Goal: Navigation & Orientation: Find specific page/section

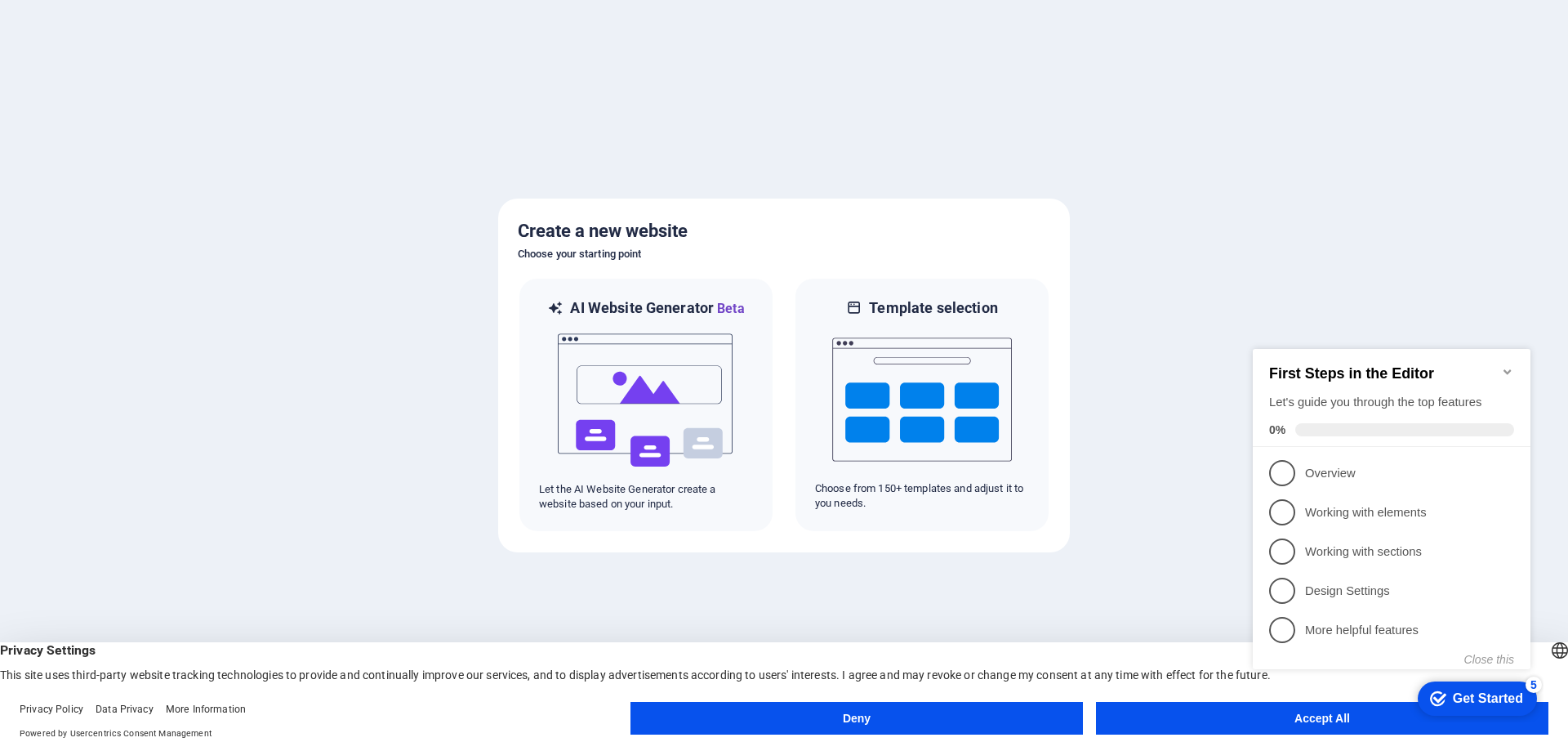
click at [1235, 713] on button "Accept All" at bounding box center [1322, 718] width 452 height 33
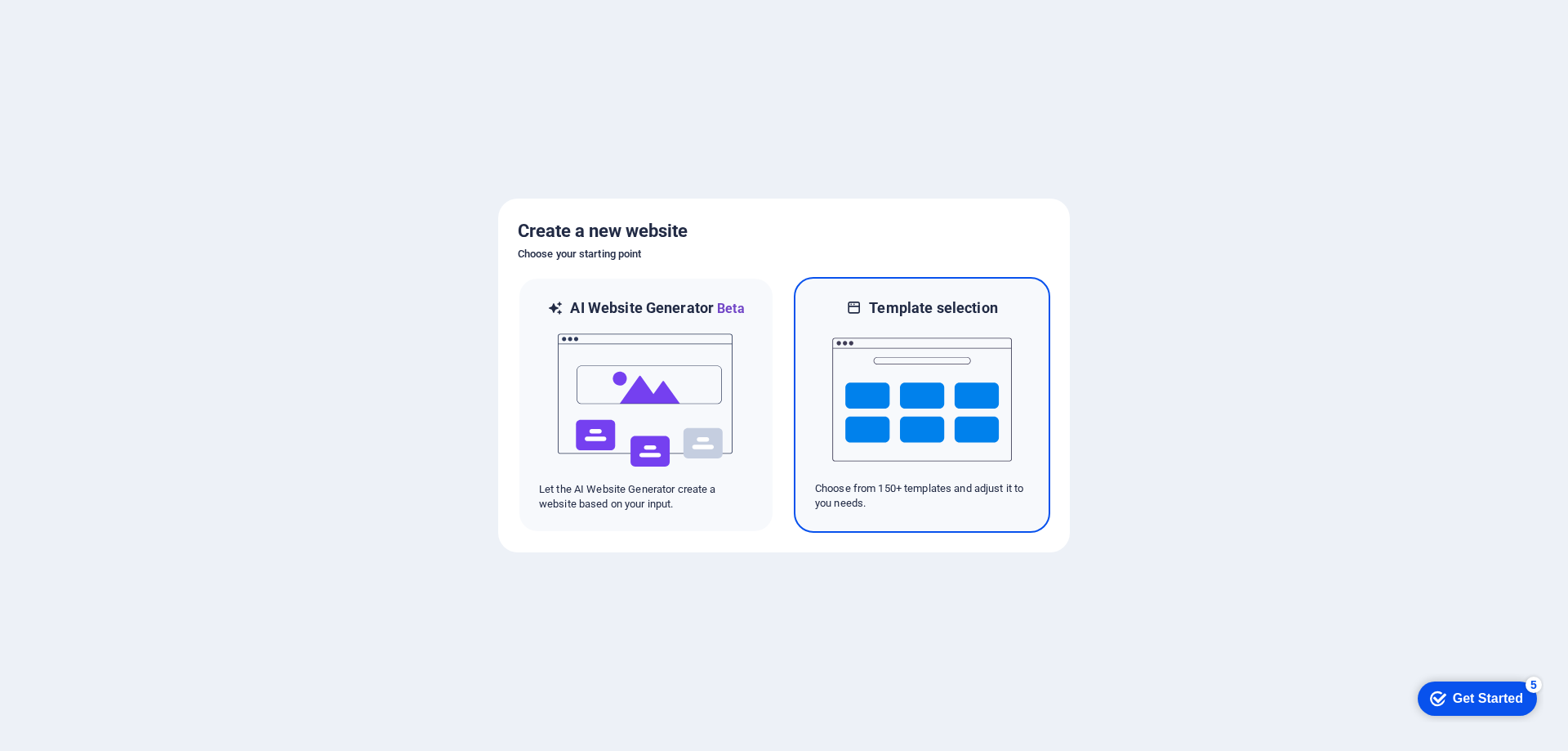
click at [963, 394] on img at bounding box center [922, 399] width 180 height 164
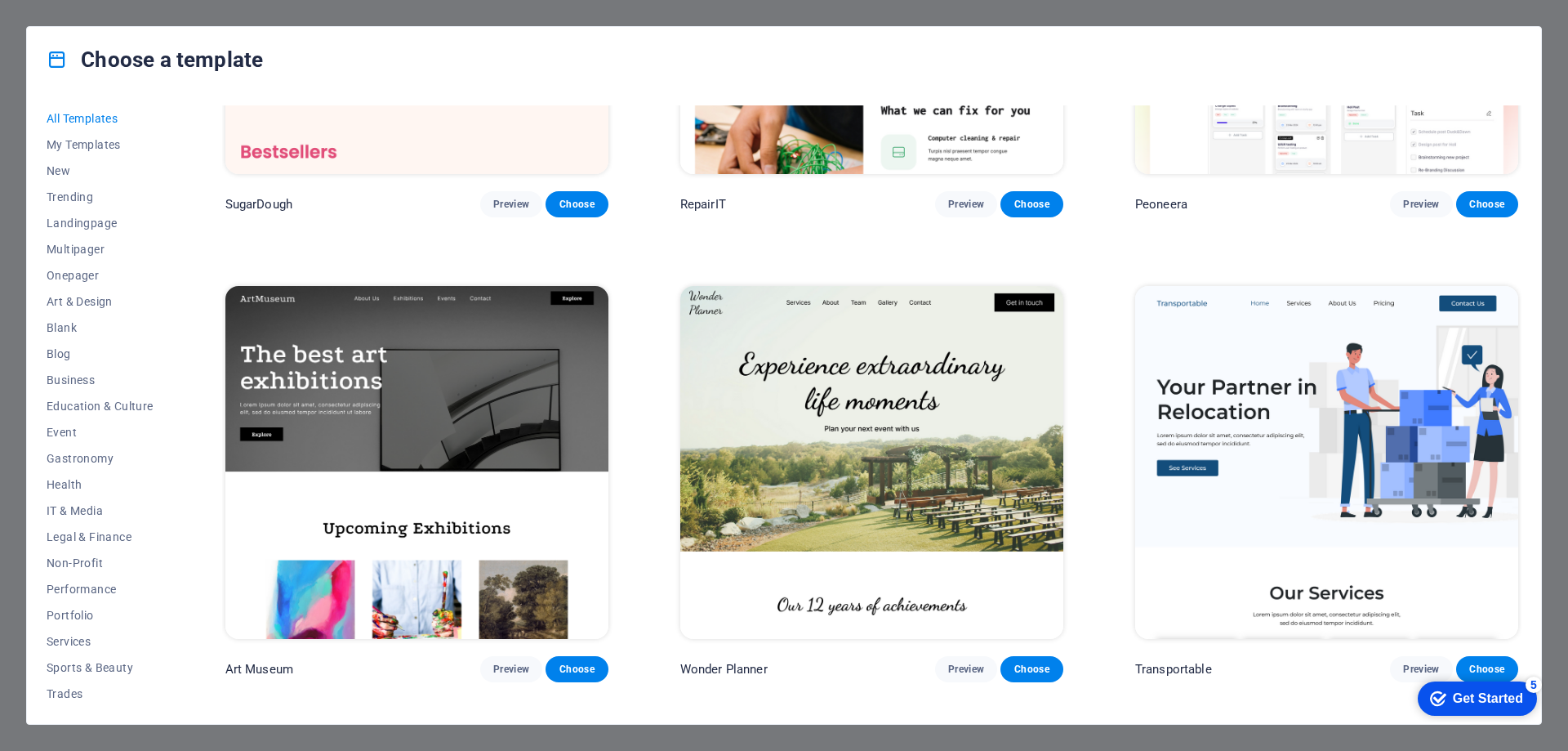
scroll to position [311, 0]
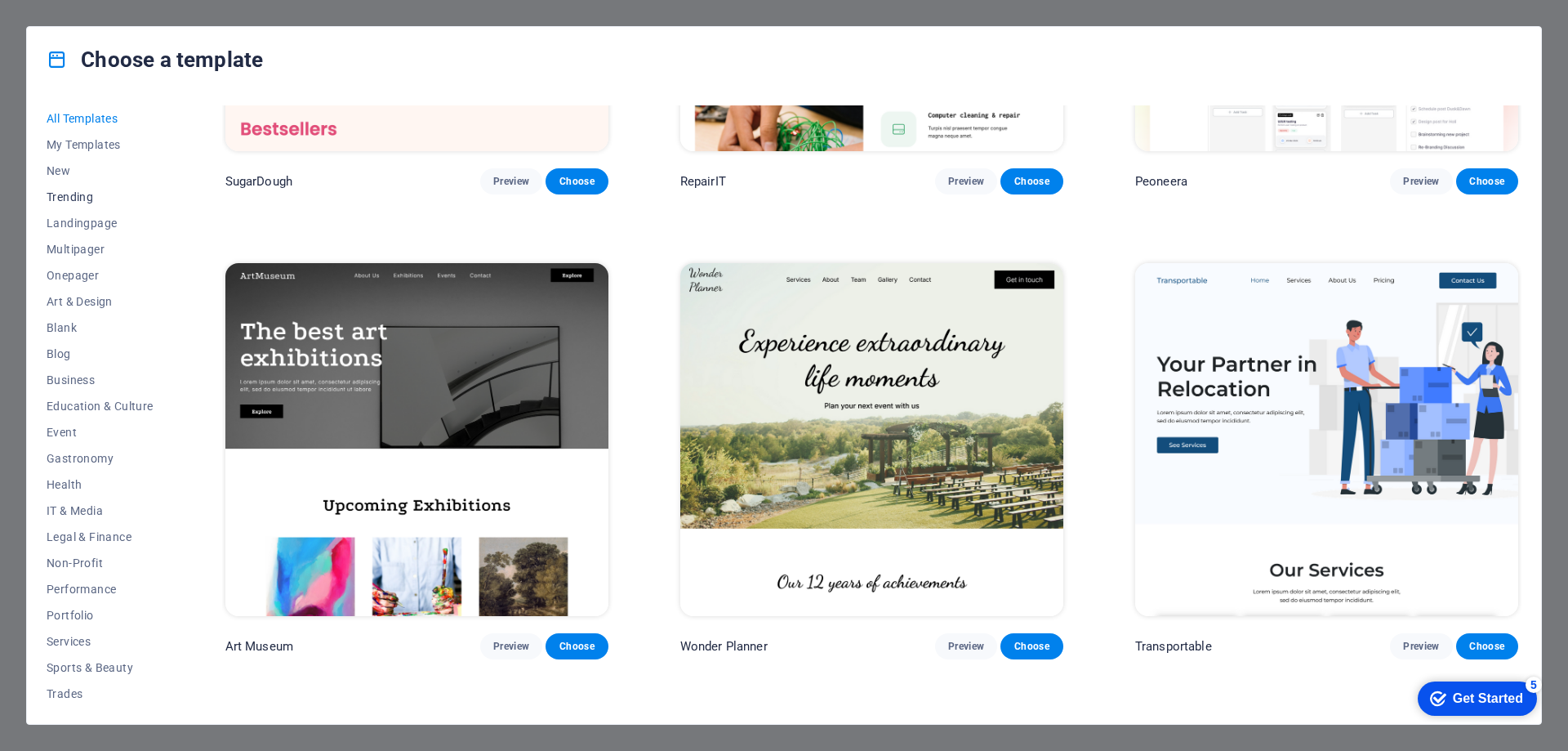
click at [86, 191] on span "Trending" at bounding box center [100, 197] width 107 height 13
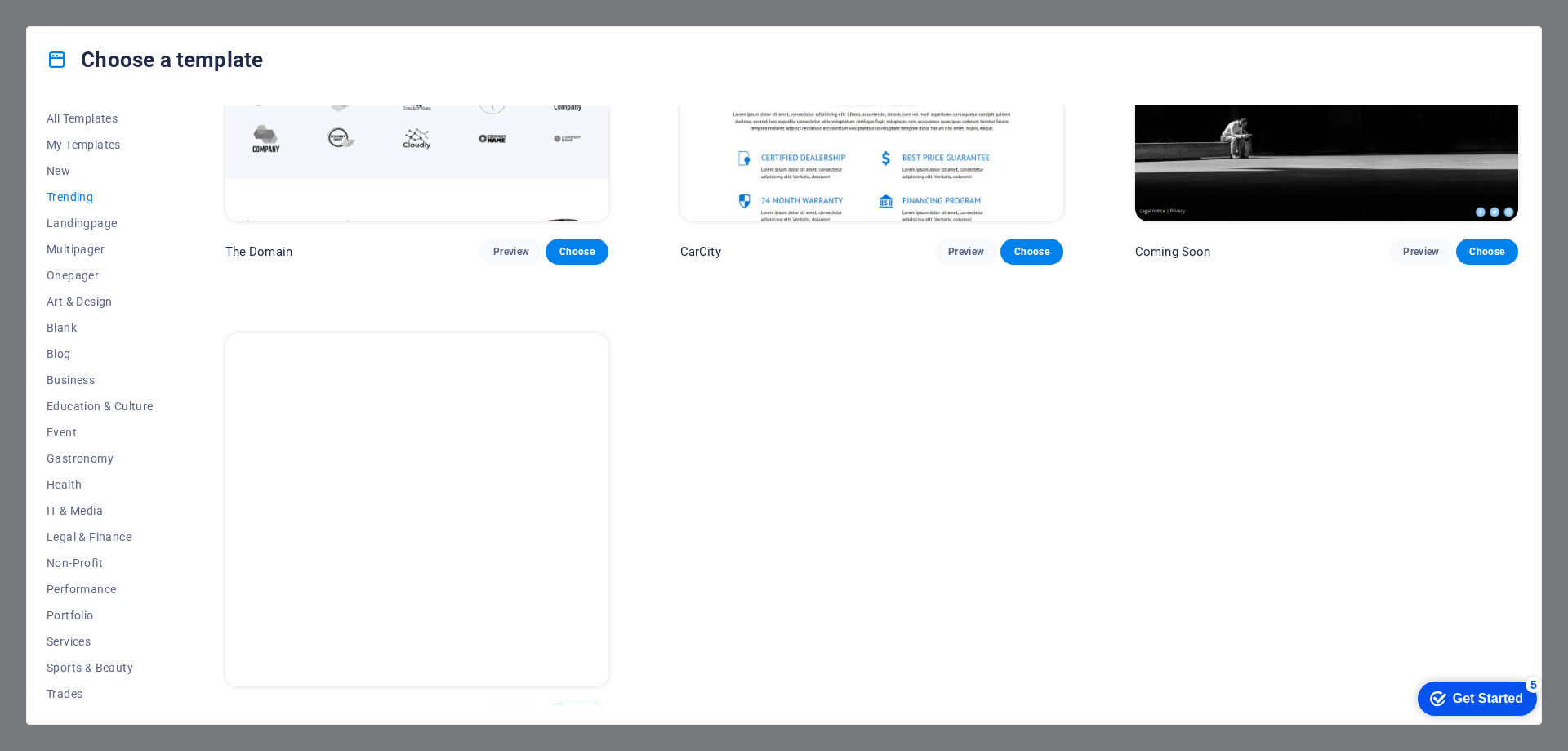
scroll to position [2116, 0]
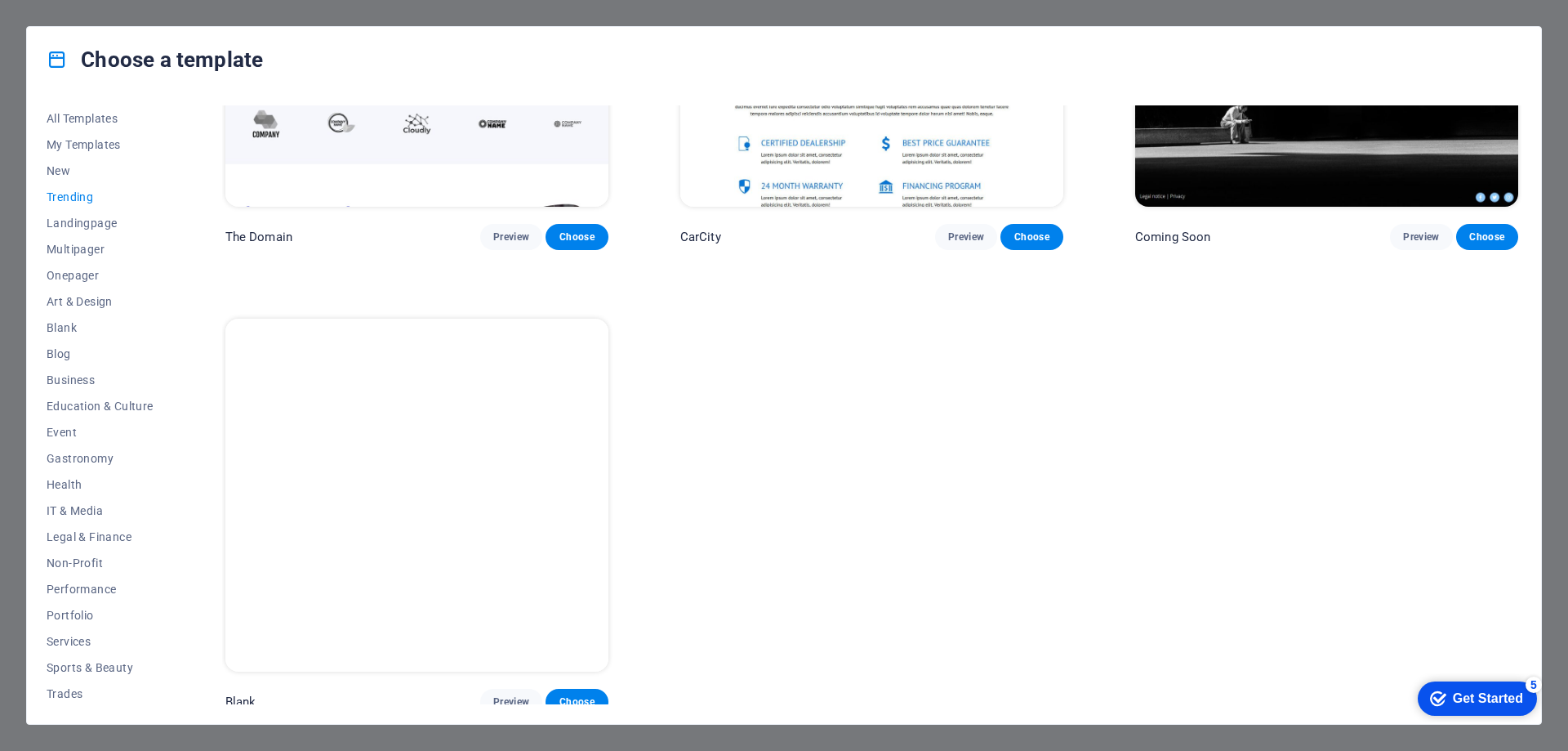
drag, startPoint x: 1518, startPoint y: 258, endPoint x: 73, endPoint y: 21, distance: 1464.3
click at [105, 249] on span "Multipager" at bounding box center [100, 249] width 107 height 13
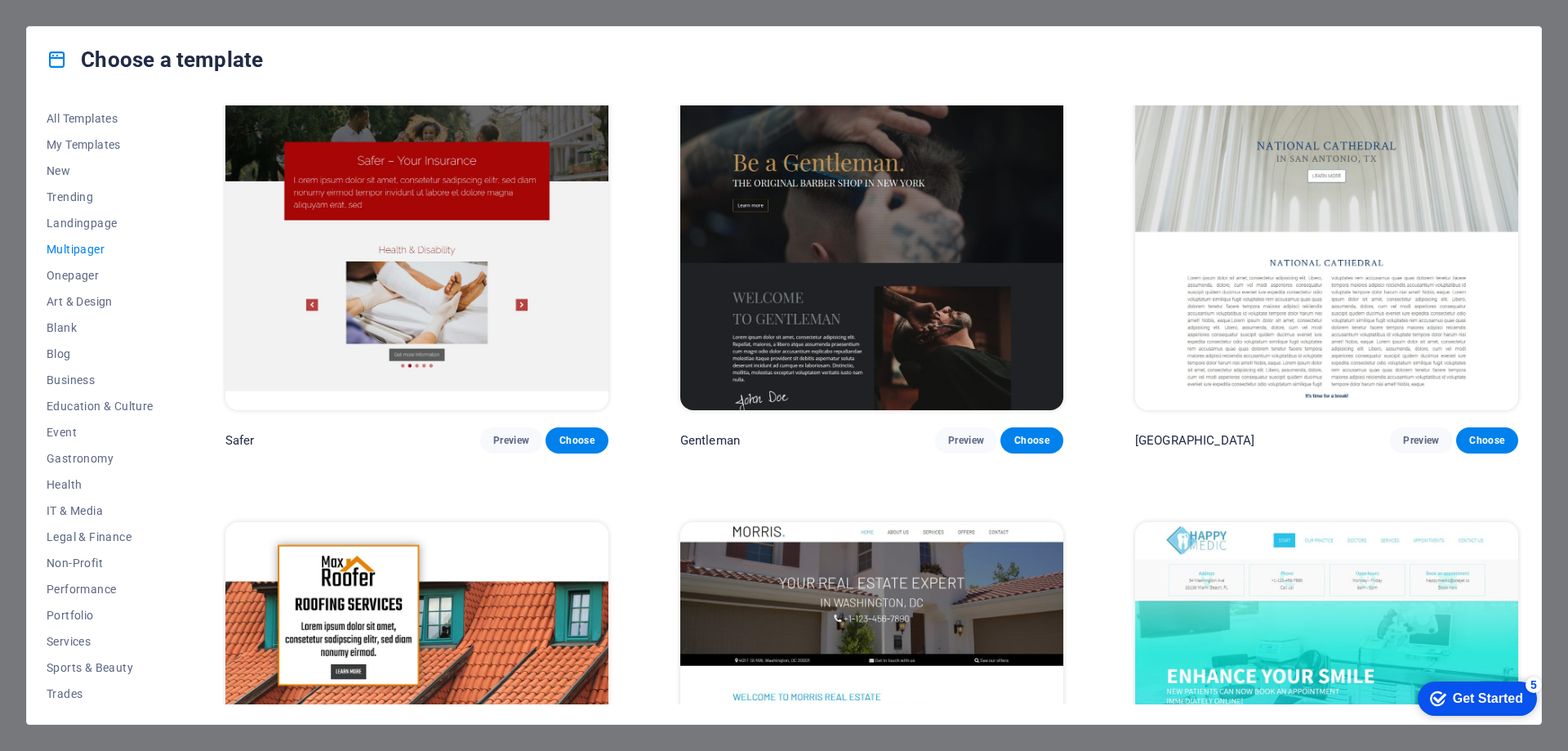
scroll to position [0, 0]
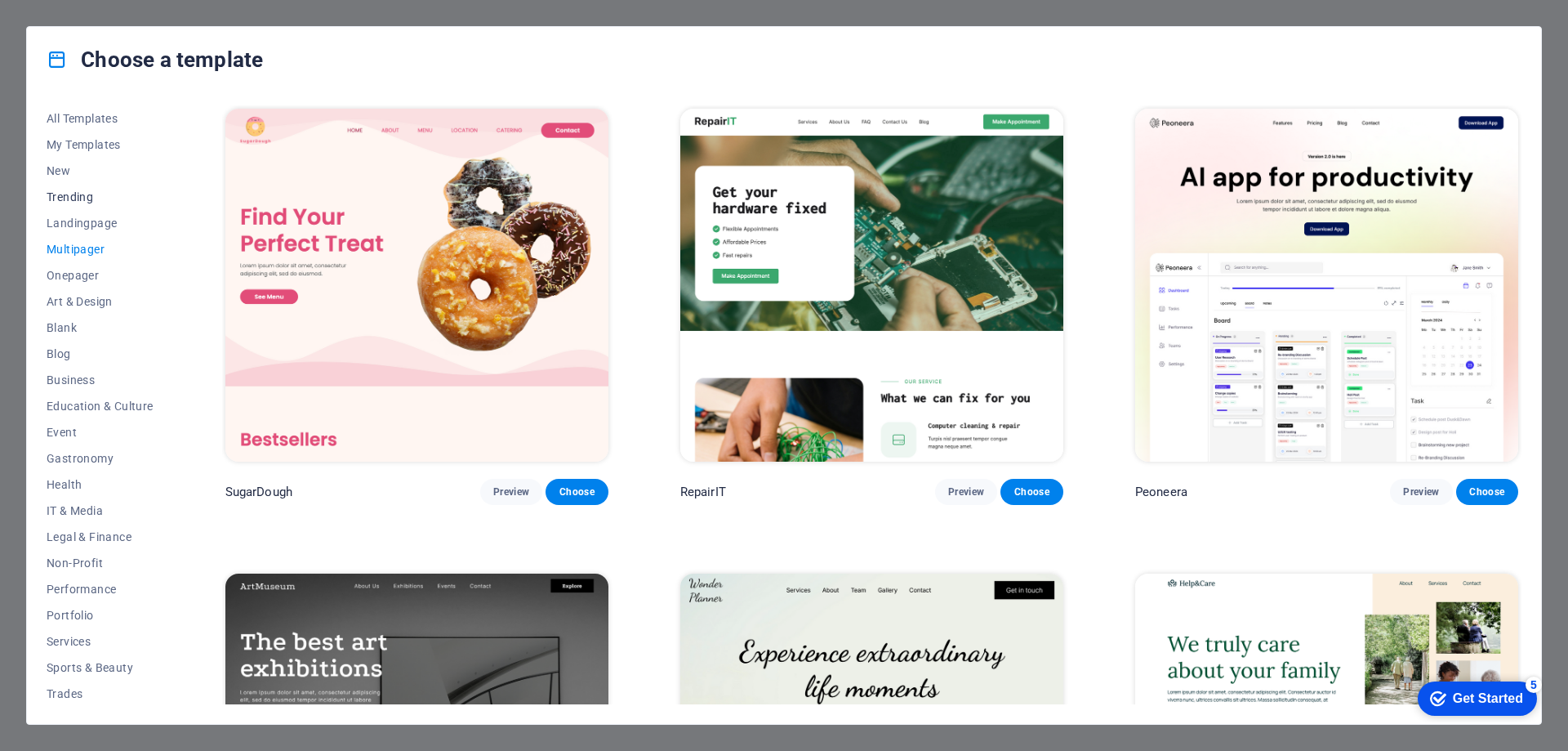
click at [84, 194] on span "Trending" at bounding box center [100, 197] width 107 height 13
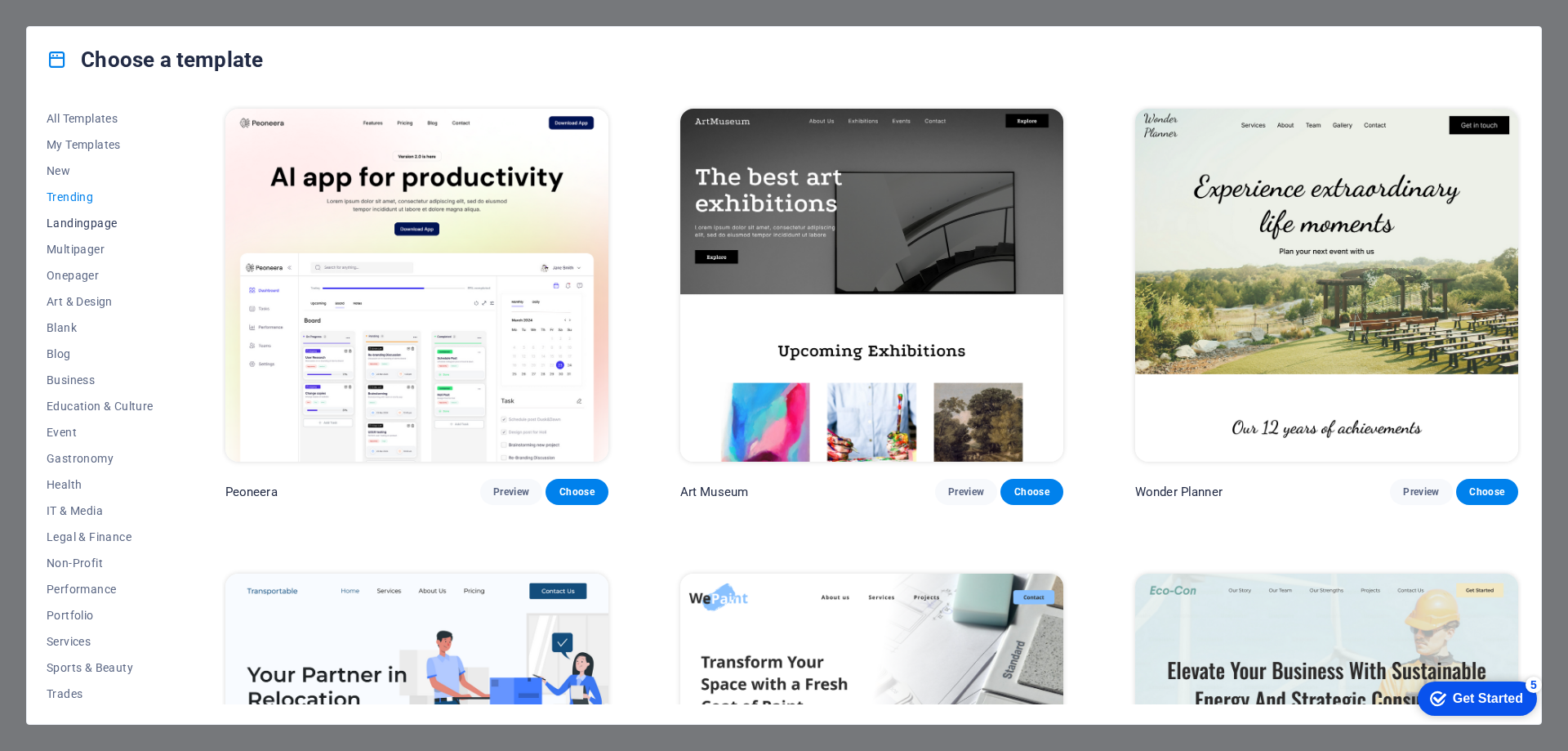
click at [85, 228] on span "Landingpage" at bounding box center [100, 223] width 107 height 13
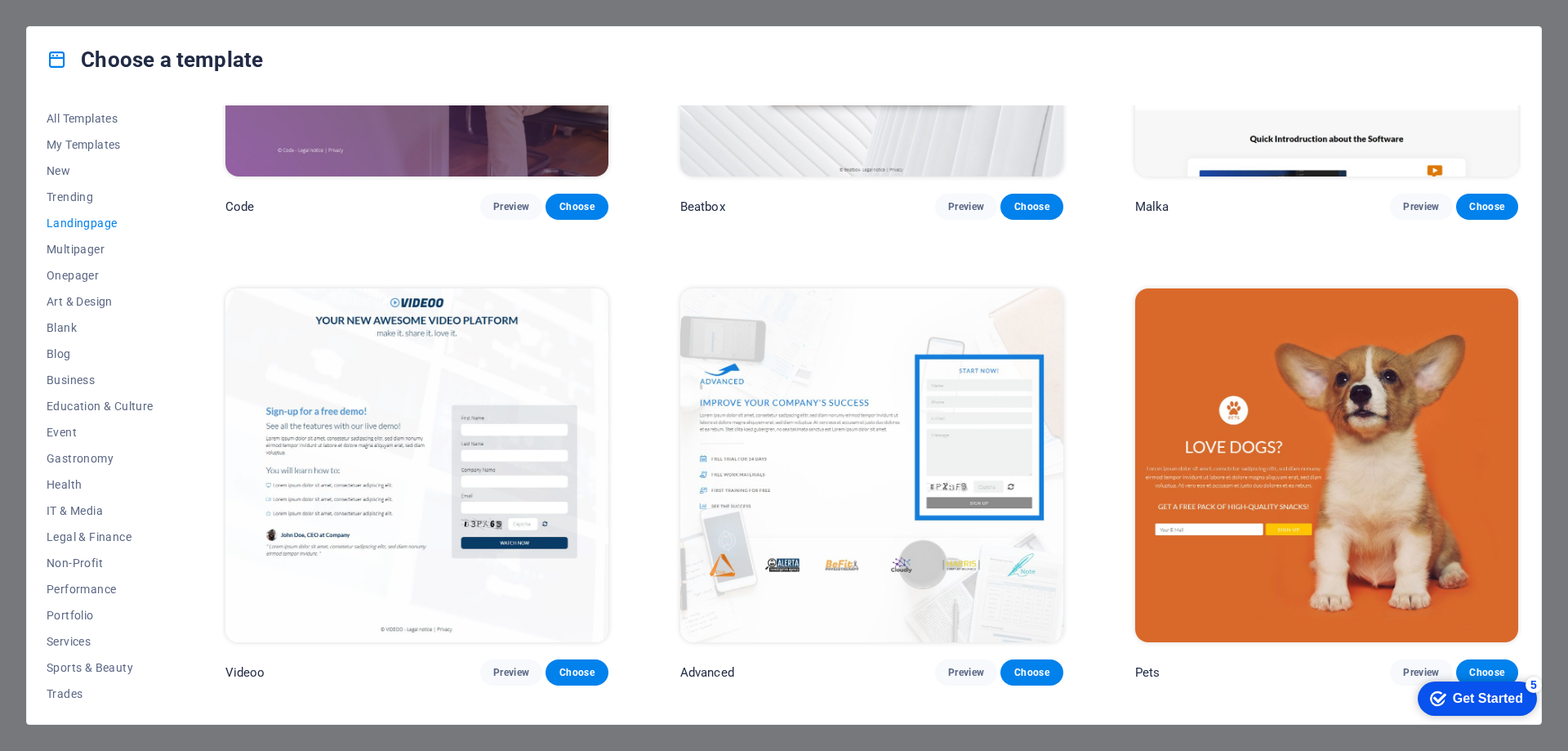
scroll to position [762, 0]
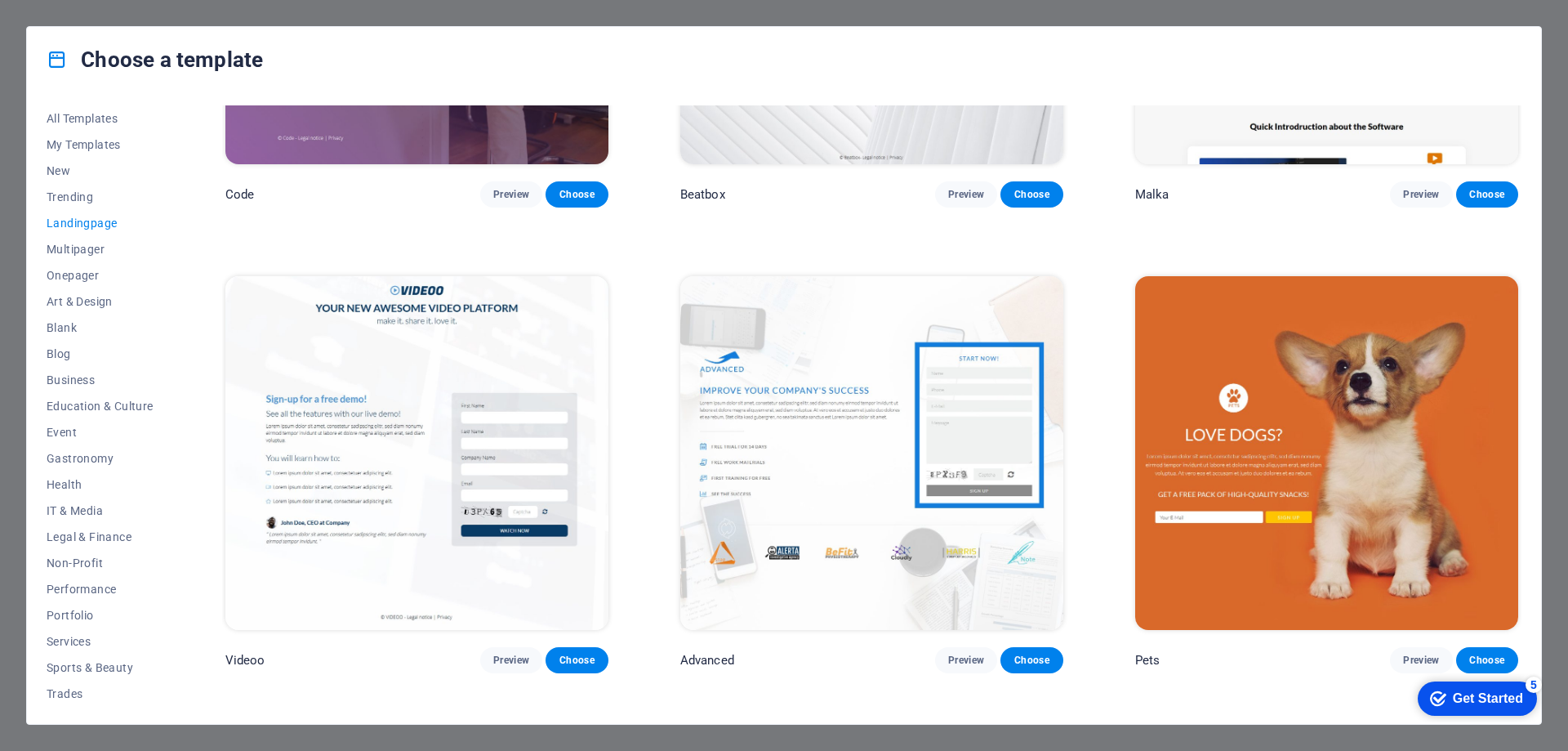
drag, startPoint x: 1516, startPoint y: 284, endPoint x: 1527, endPoint y: 371, distance: 87.7
click at [1527, 371] on div "All Templates My Templates New Trending Landingpage Multipager Onepager Art & D…" at bounding box center [784, 408] width 1514 height 632
drag, startPoint x: 1524, startPoint y: 289, endPoint x: 1525, endPoint y: 322, distance: 33.0
click at [1525, 322] on div "All Templates My Templates New Trending Landingpage Multipager Onepager Art & D…" at bounding box center [784, 408] width 1514 height 632
click at [1523, 365] on div "All Templates My Templates New Trending Landingpage Multipager Onepager Art & D…" at bounding box center [784, 408] width 1514 height 632
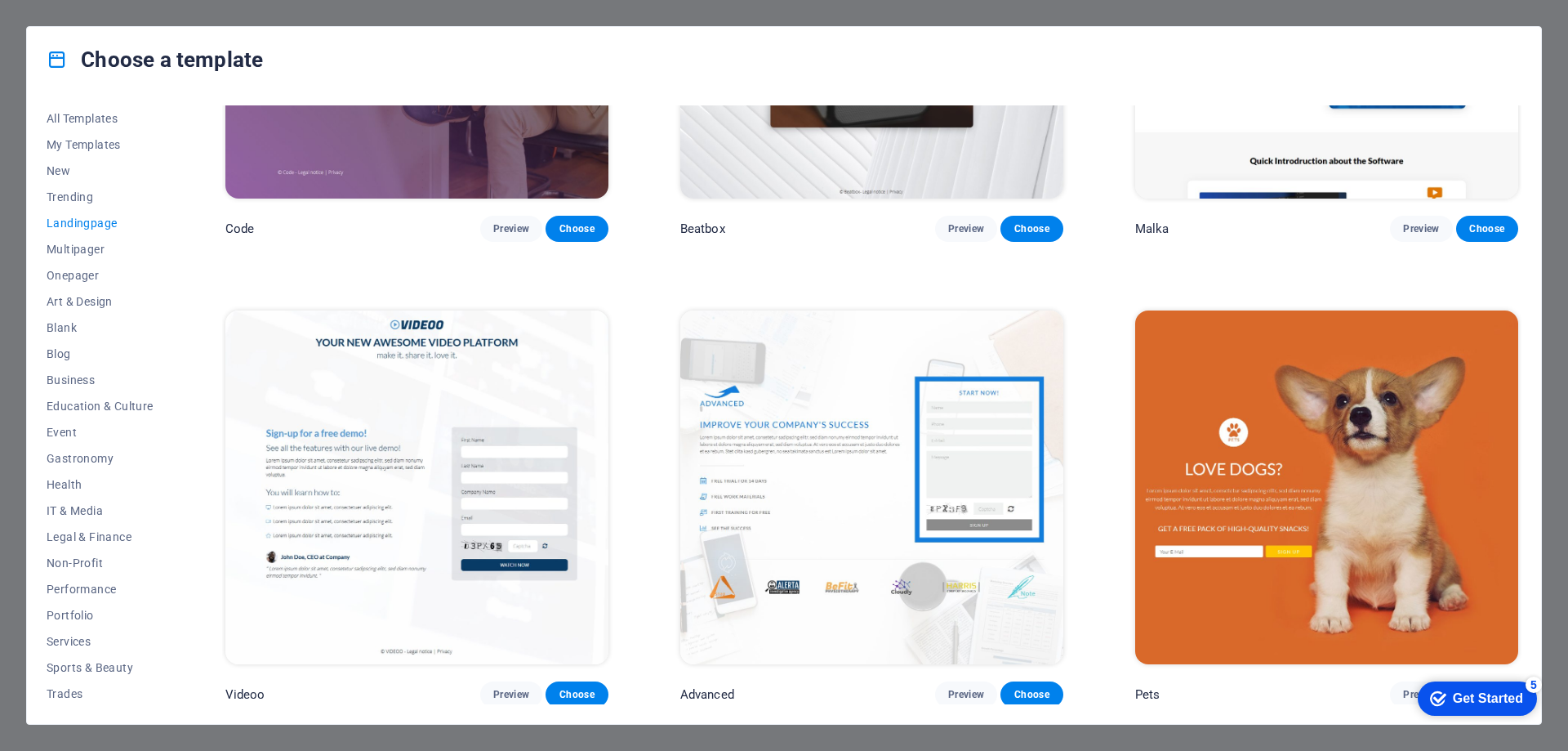
scroll to position [0, 0]
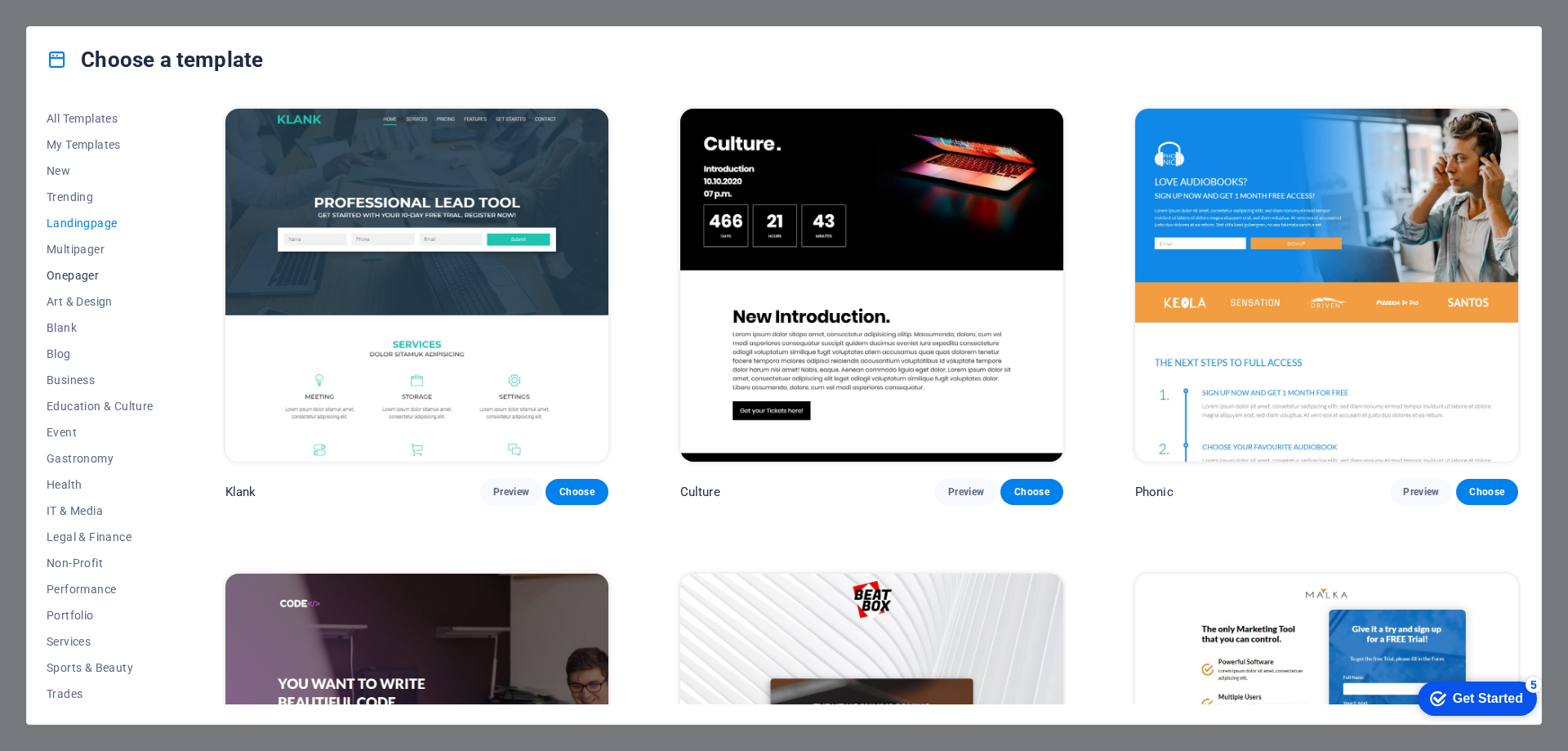
click at [83, 269] on span "Onepager" at bounding box center [100, 275] width 107 height 13
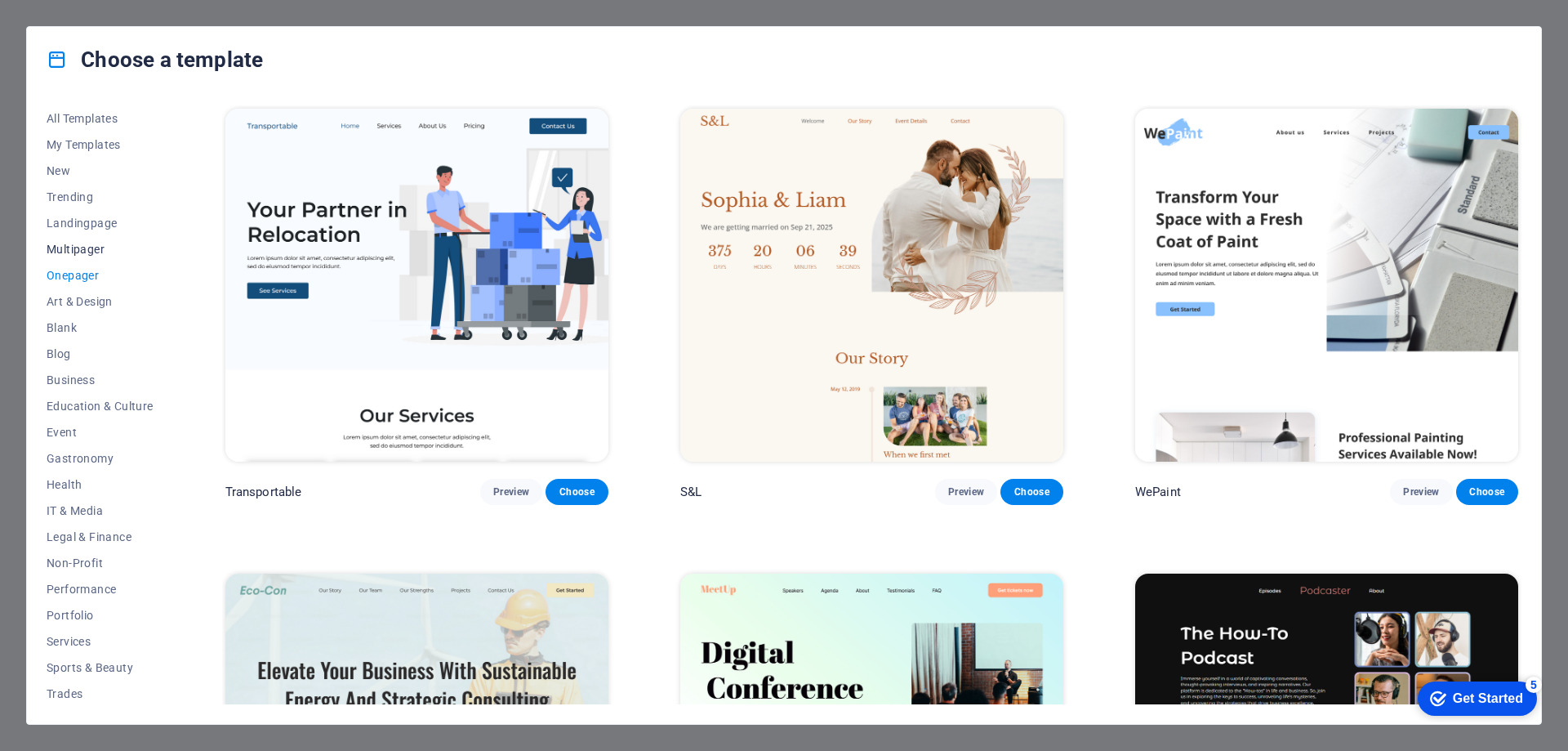
click at [90, 245] on span "Multipager" at bounding box center [100, 249] width 107 height 13
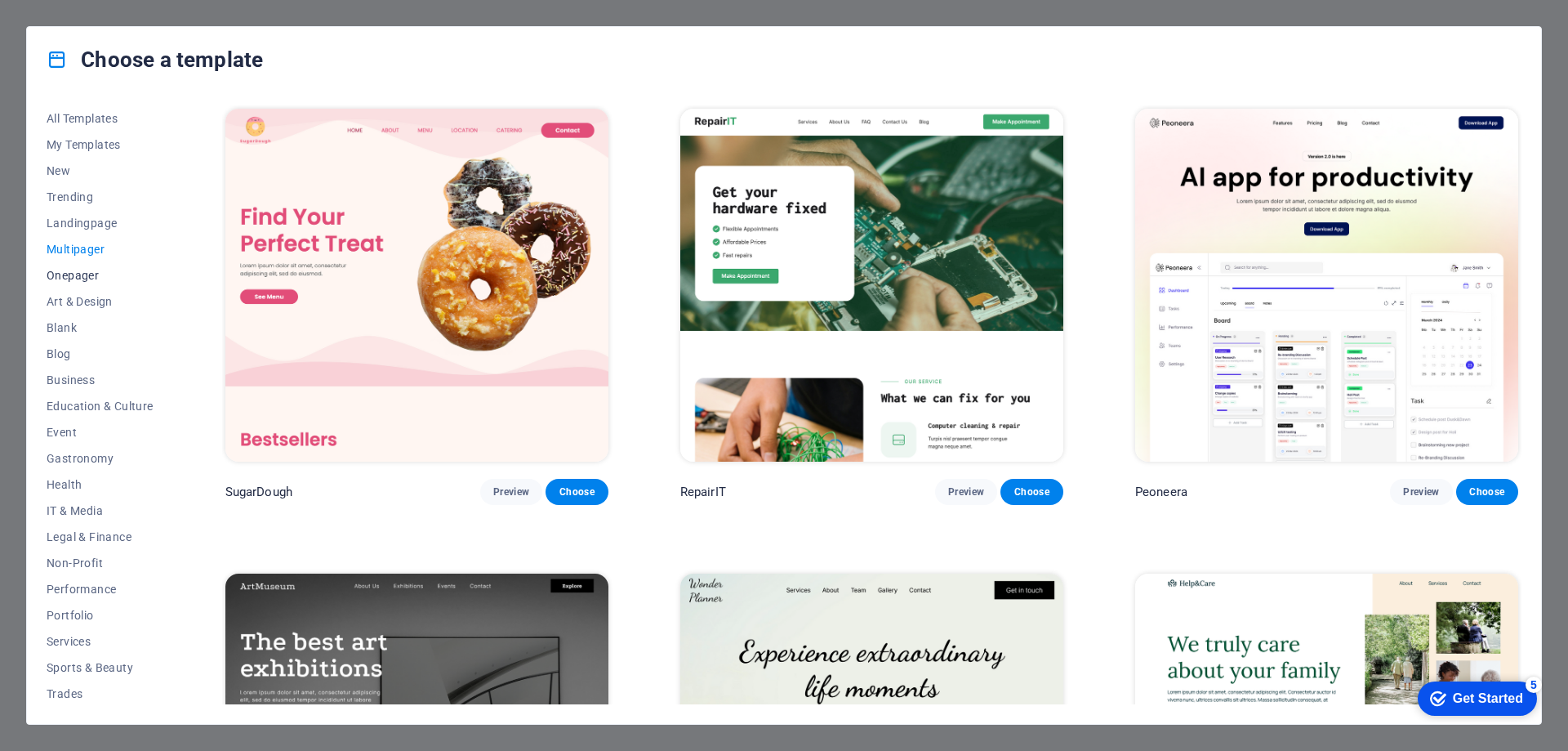
click at [88, 276] on span "Onepager" at bounding box center [100, 275] width 107 height 13
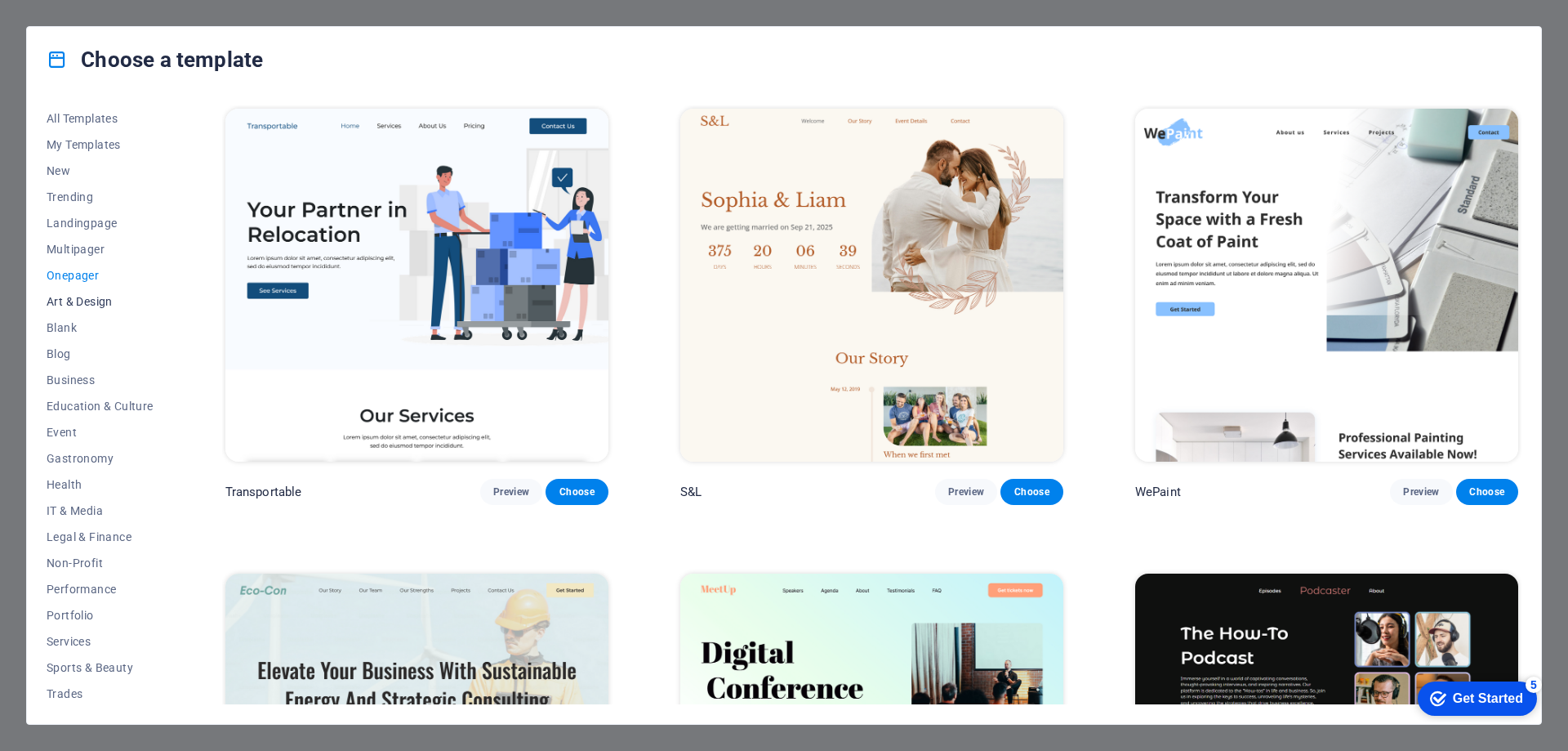
click at [88, 305] on span "Art & Design" at bounding box center [100, 301] width 107 height 13
